Goal: Use online tool/utility: Utilize a website feature to perform a specific function

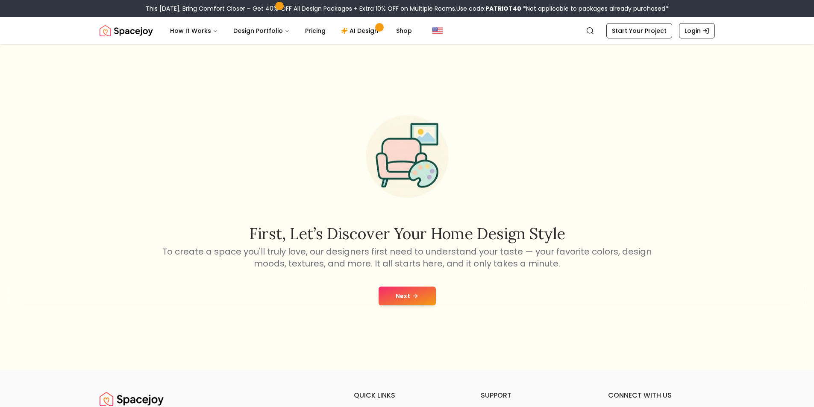
click at [402, 293] on button "Next" at bounding box center [407, 296] width 57 height 19
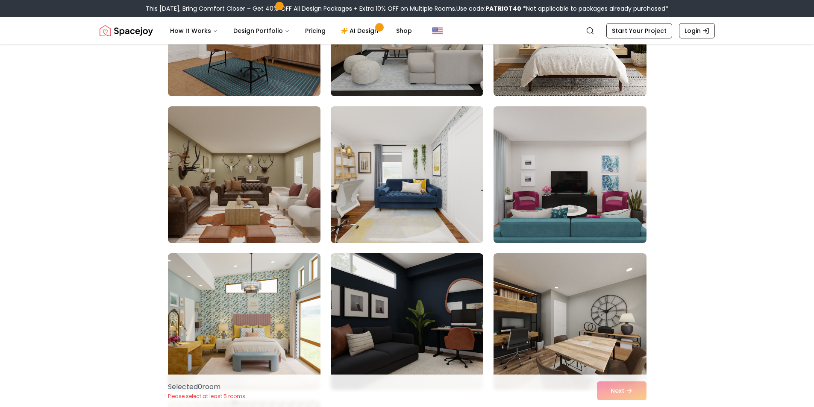
scroll to position [171, 0]
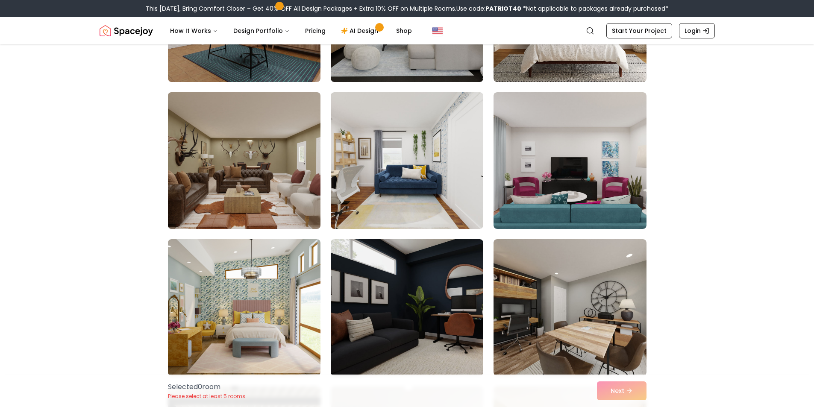
click at [196, 192] on img at bounding box center [244, 161] width 160 height 144
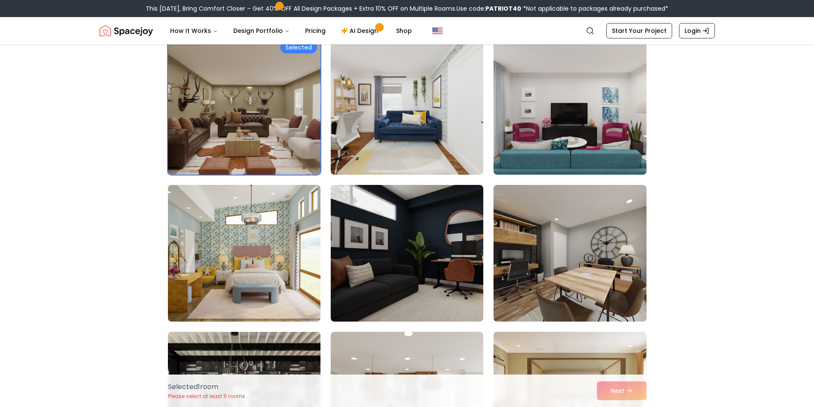
scroll to position [128, 0]
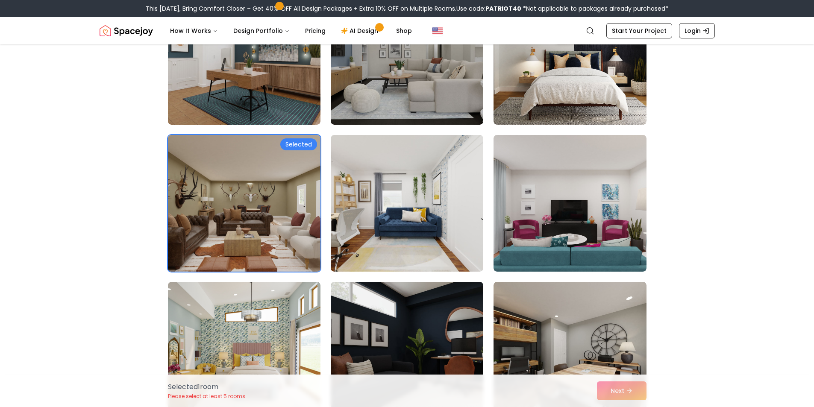
click at [251, 220] on img at bounding box center [244, 204] width 160 height 144
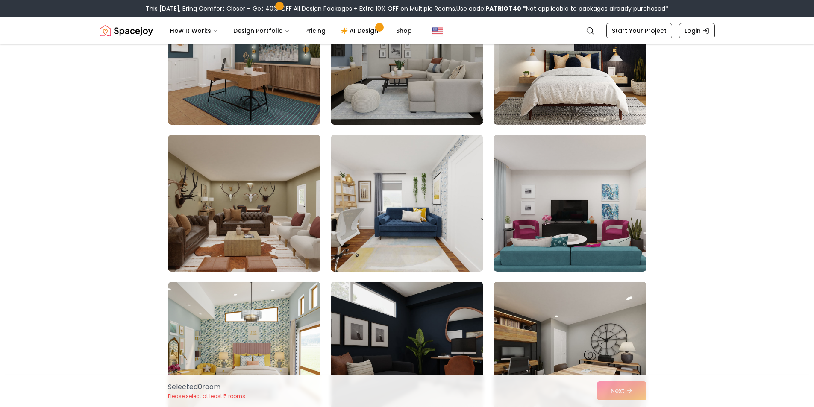
click at [251, 220] on img at bounding box center [244, 204] width 160 height 144
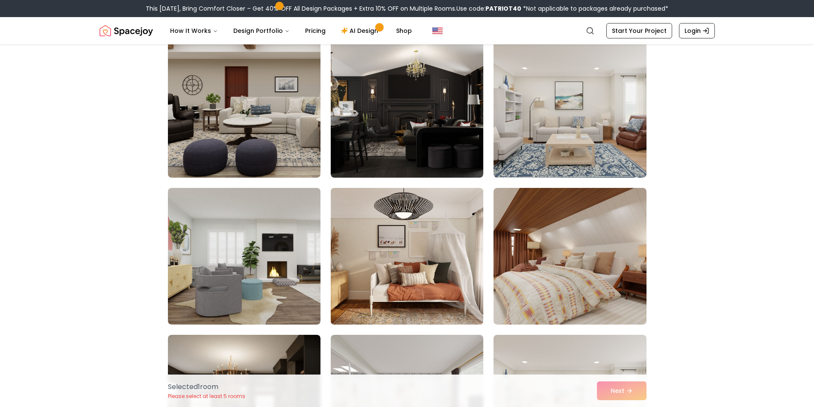
scroll to position [812, 0]
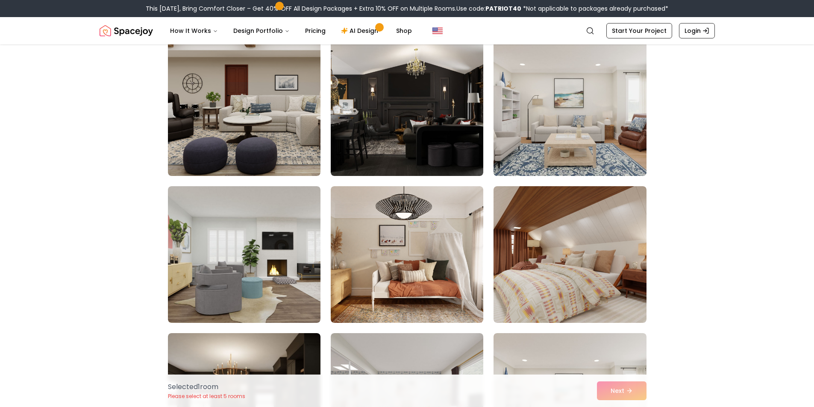
click at [543, 159] on img at bounding box center [570, 108] width 160 height 144
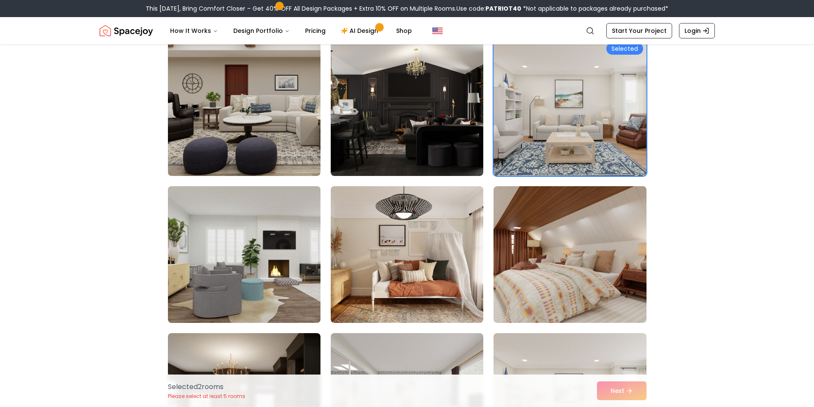
click at [298, 267] on img at bounding box center [244, 255] width 160 height 144
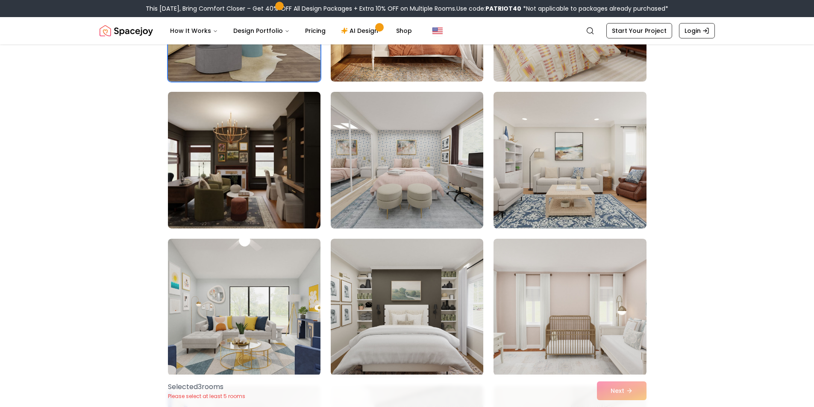
scroll to position [1068, 0]
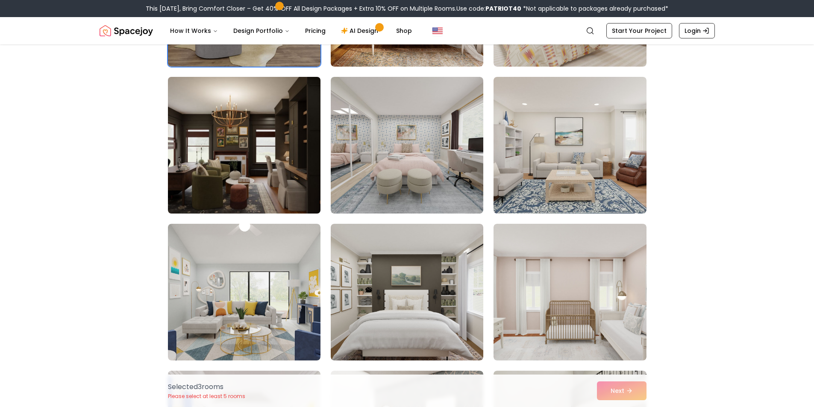
click at [272, 191] on img at bounding box center [244, 145] width 160 height 144
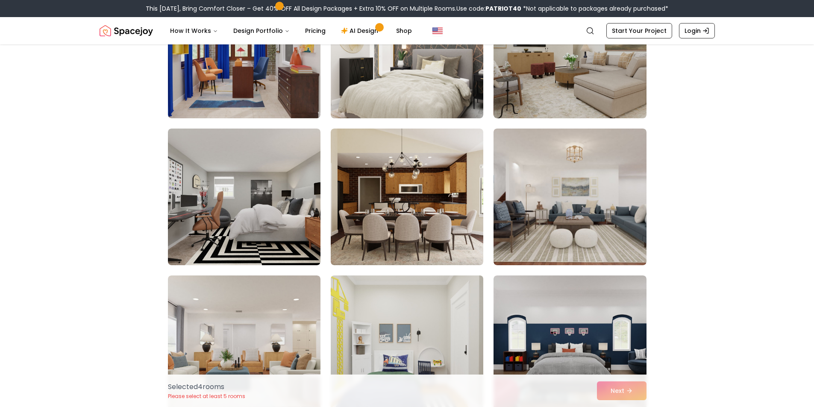
scroll to position [1495, 0]
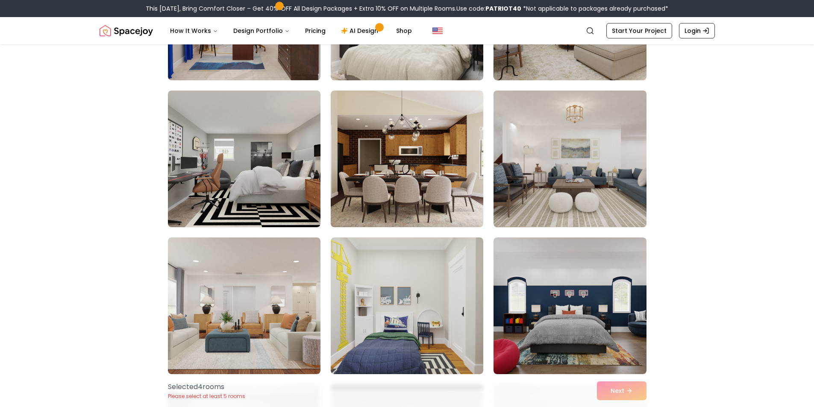
click at [539, 201] on img at bounding box center [570, 159] width 160 height 144
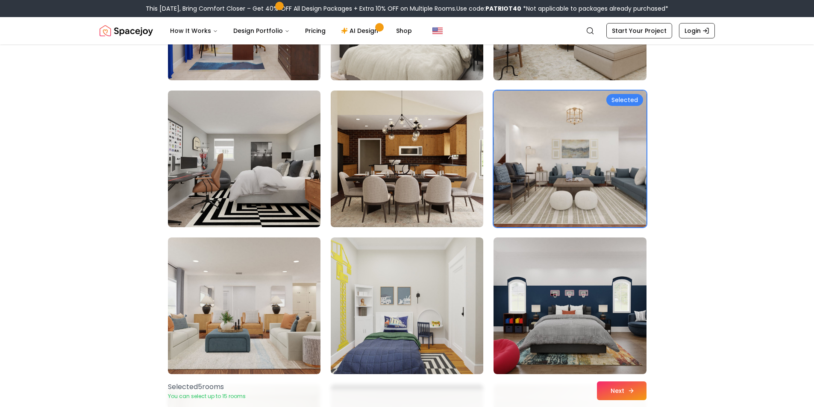
click at [608, 390] on button "Next" at bounding box center [622, 391] width 50 height 19
